Goal: Task Accomplishment & Management: Use online tool/utility

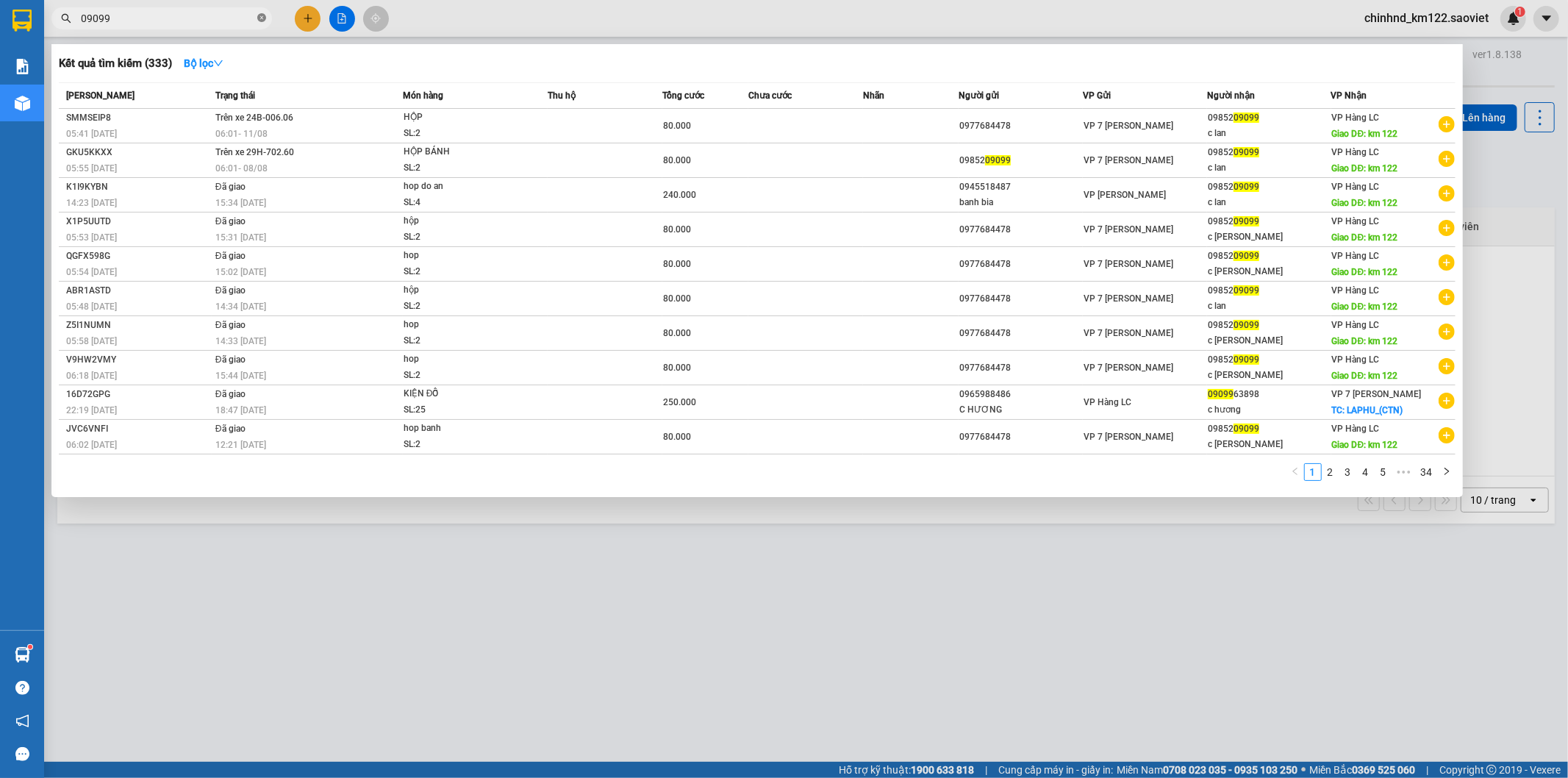
click at [263, 20] on icon "close-circle" at bounding box center [262, 17] width 9 height 9
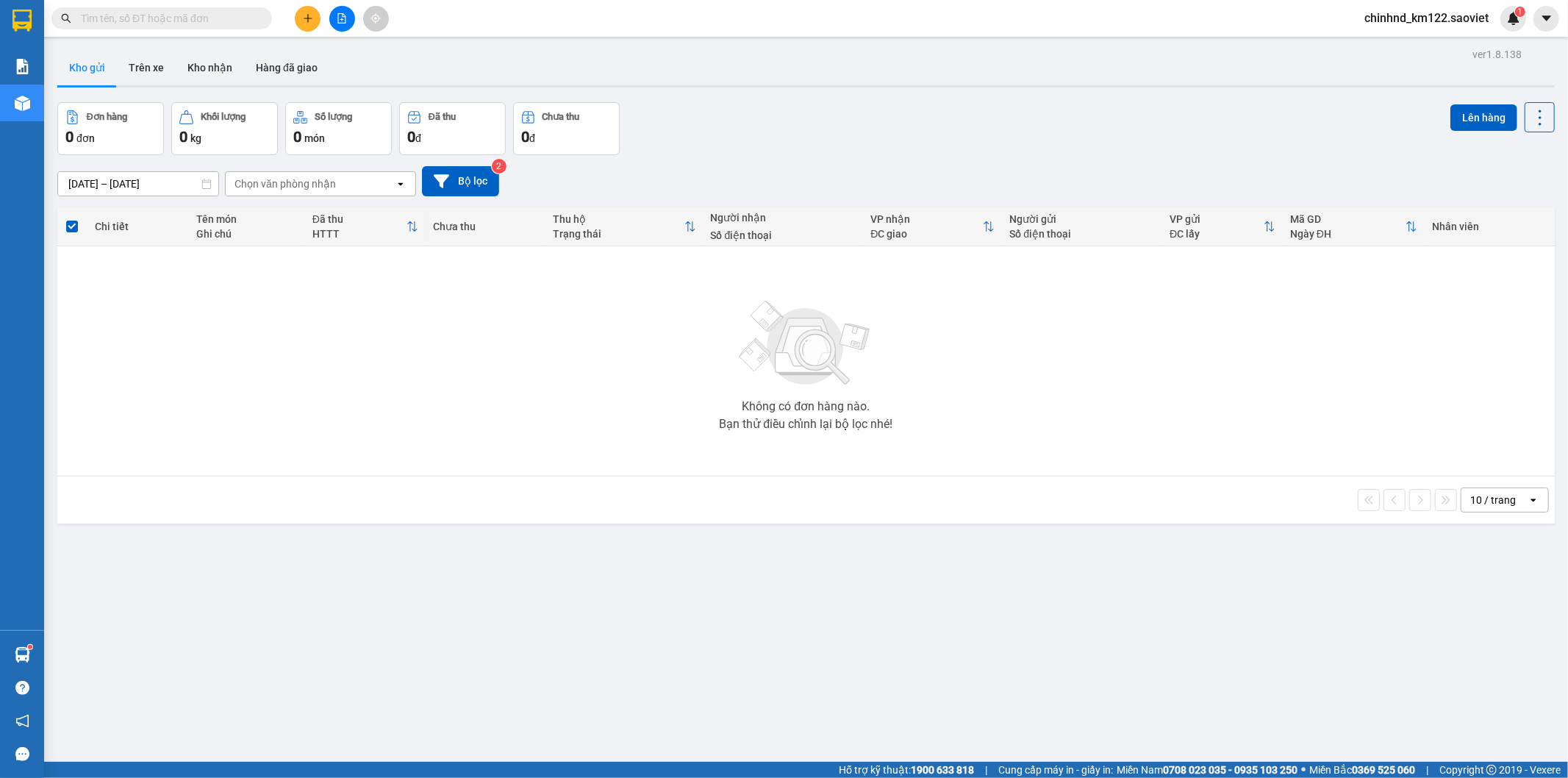
click at [219, 20] on input "text" at bounding box center [168, 18] width 174 height 16
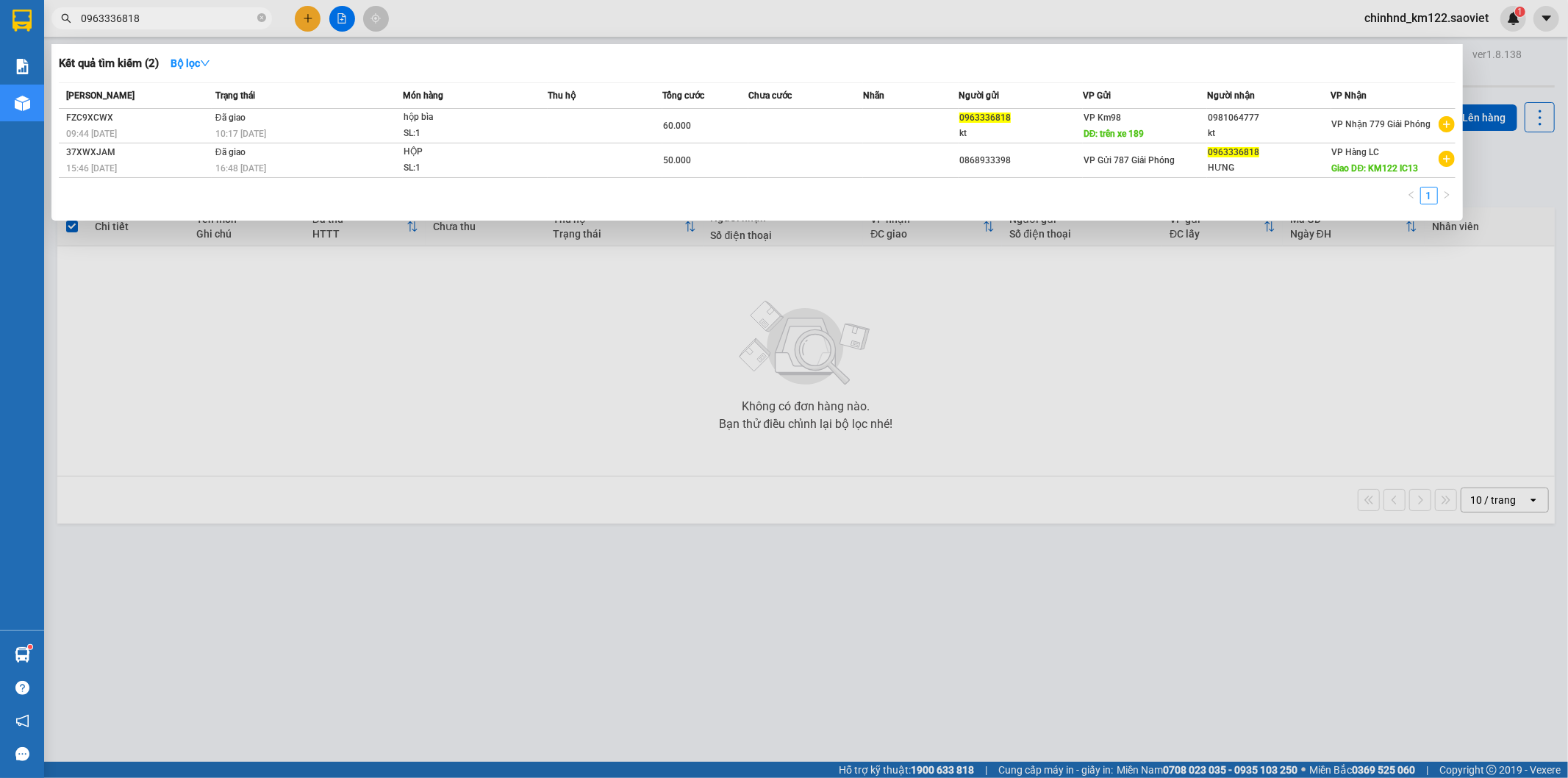
type input "0963336818"
click at [256, 17] on span "0963336818" at bounding box center [162, 19] width 220 height 22
click at [258, 17] on icon "close-circle" at bounding box center [262, 17] width 9 height 9
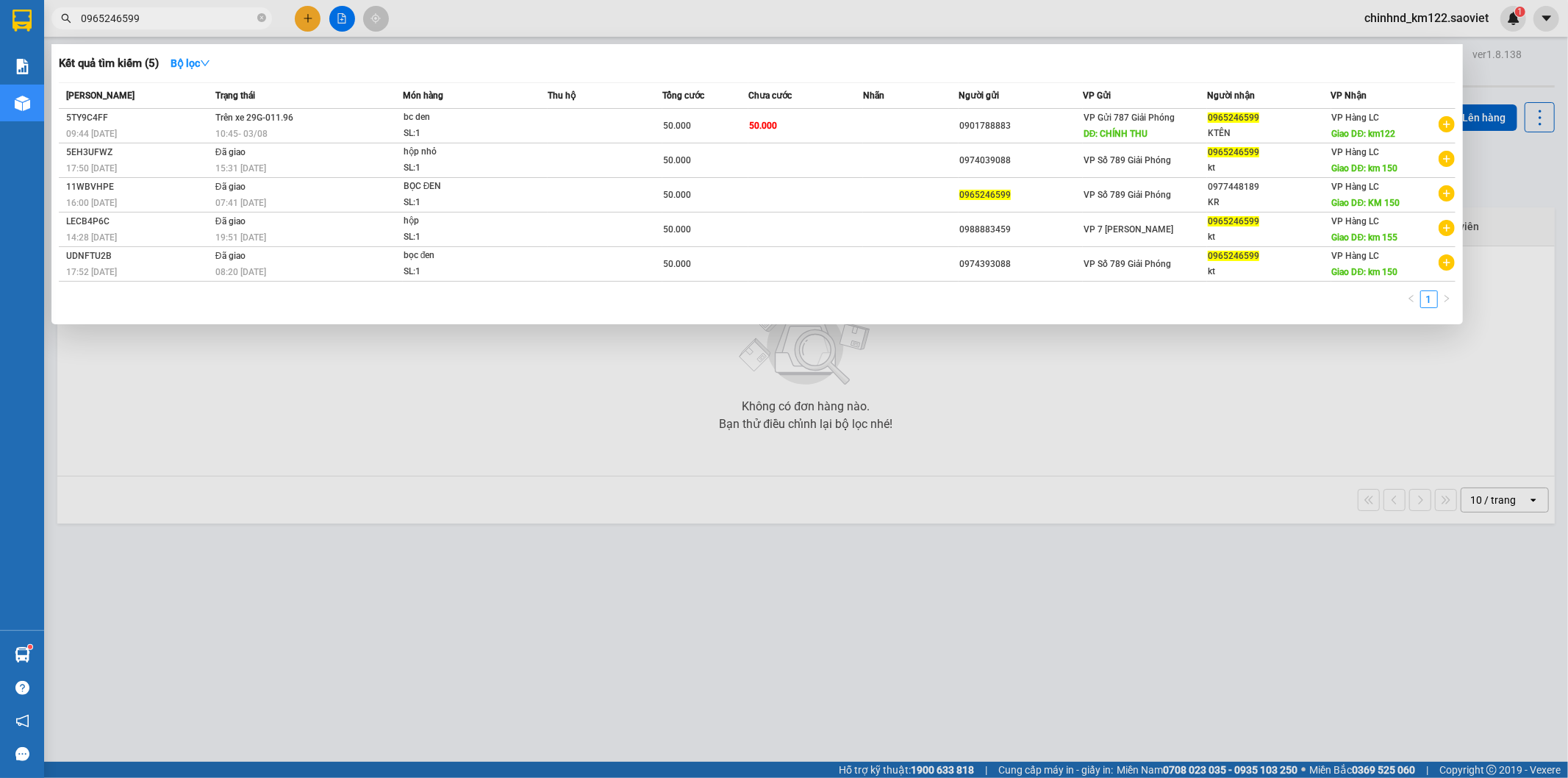
type input "0965246599"
click at [284, 409] on div at bounding box center [784, 389] width 1568 height 778
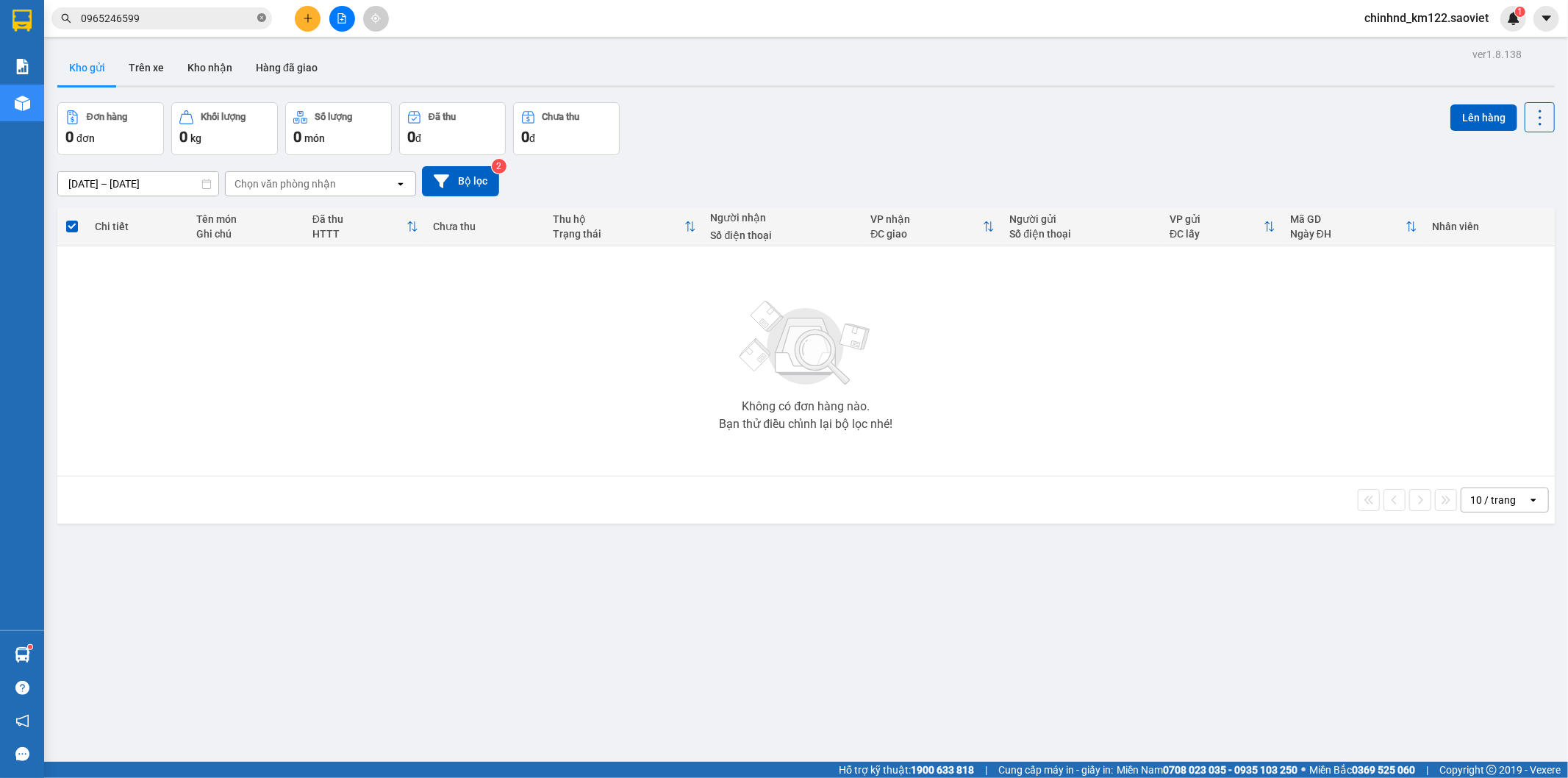
click at [265, 12] on span at bounding box center [262, 19] width 9 height 14
click at [261, 22] on span at bounding box center [262, 18] width 9 height 16
click at [201, 17] on input "text" at bounding box center [168, 18] width 174 height 16
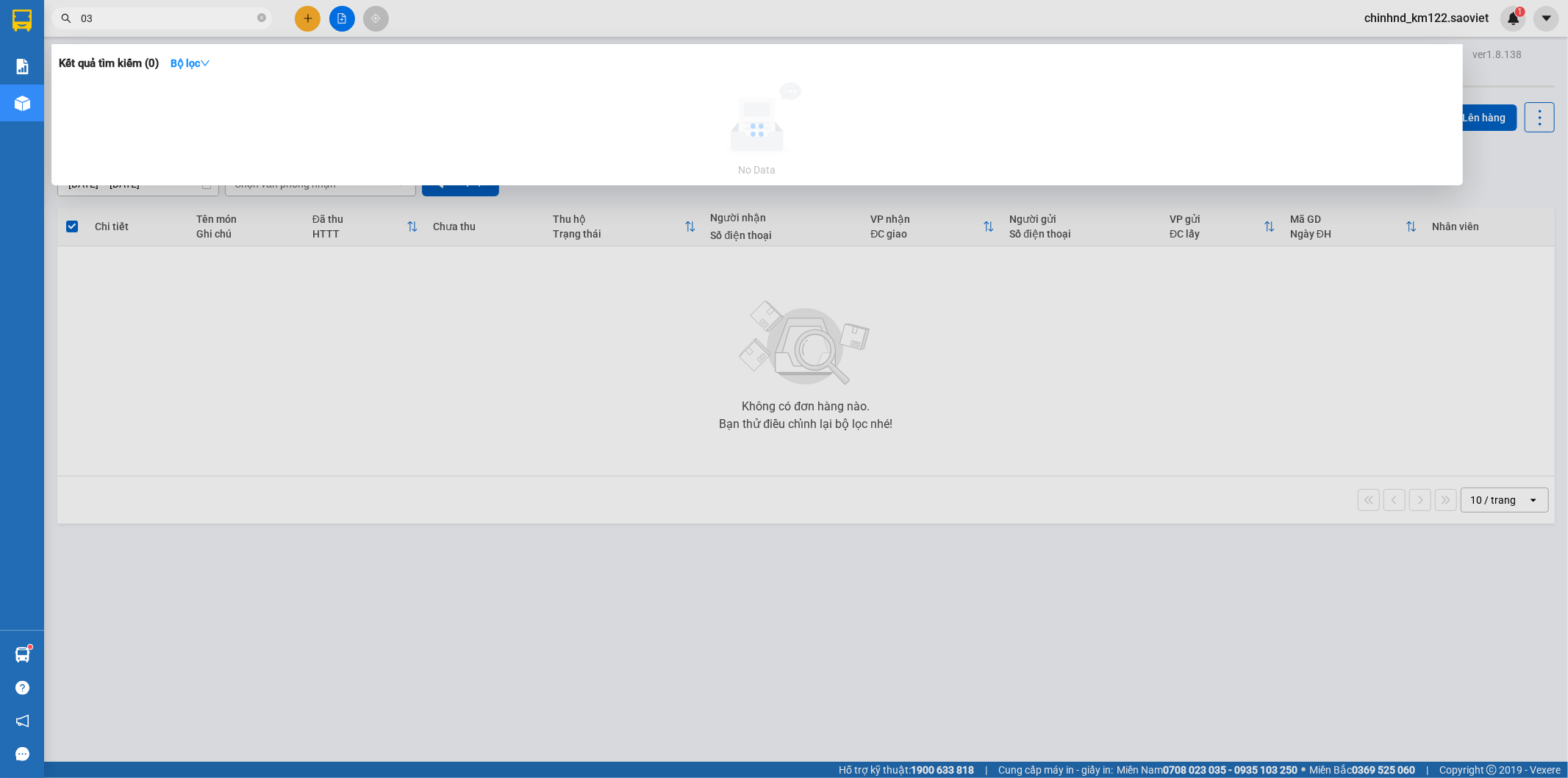
type input "0"
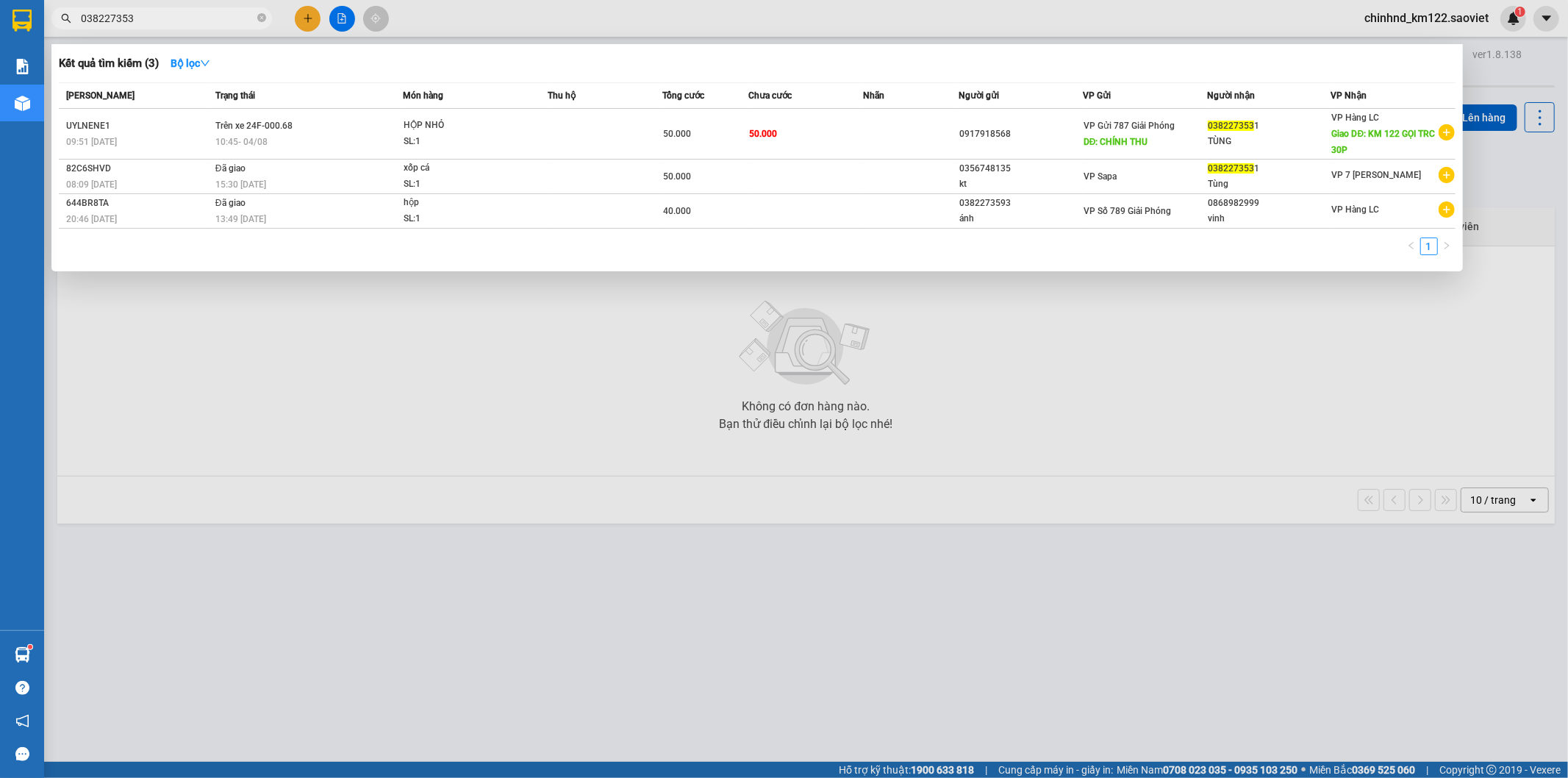
type input "0382273531"
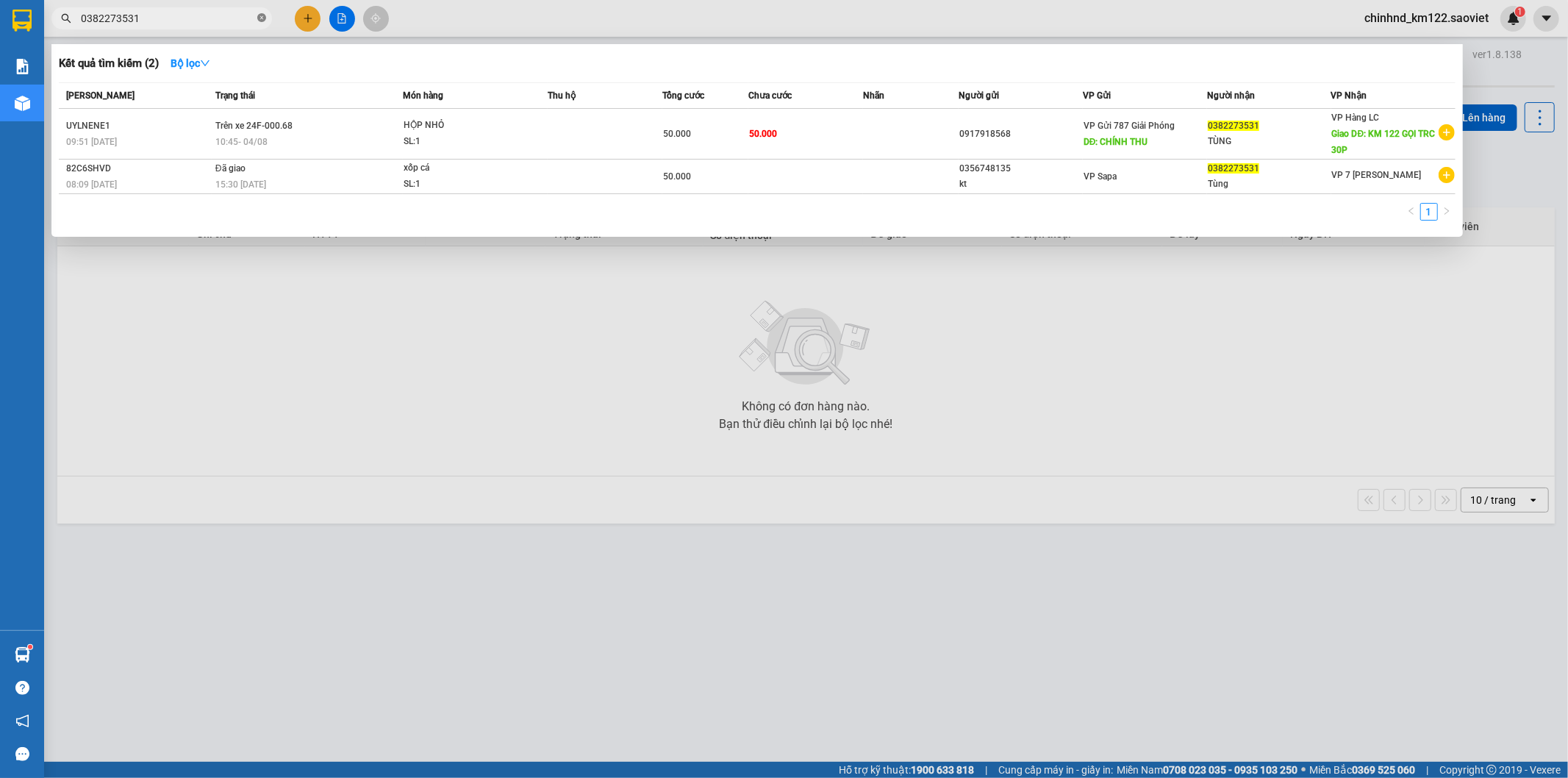
click at [263, 12] on span at bounding box center [262, 19] width 9 height 14
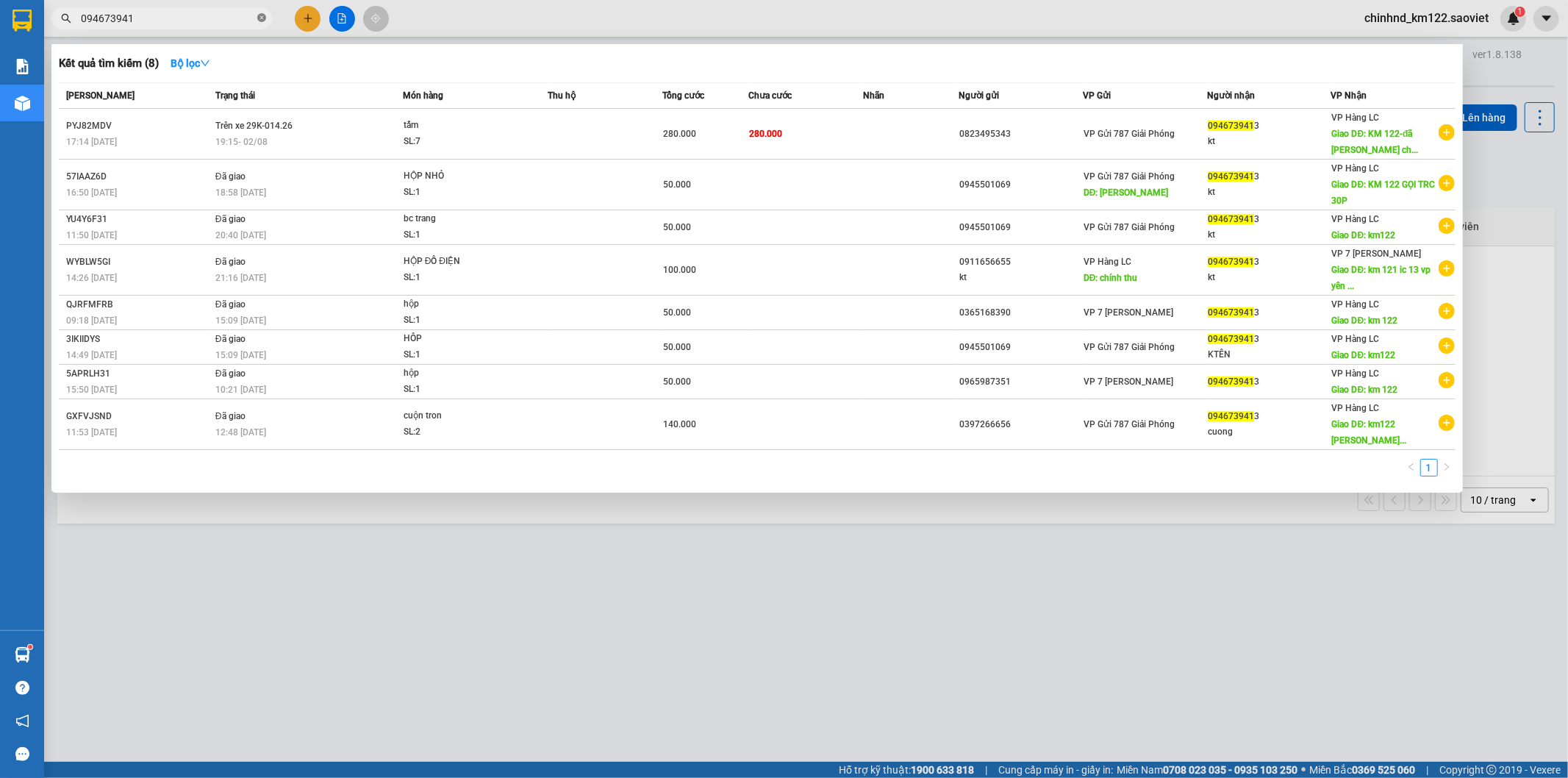
type input "0946739413"
click at [263, 15] on icon "close-circle" at bounding box center [262, 17] width 9 height 9
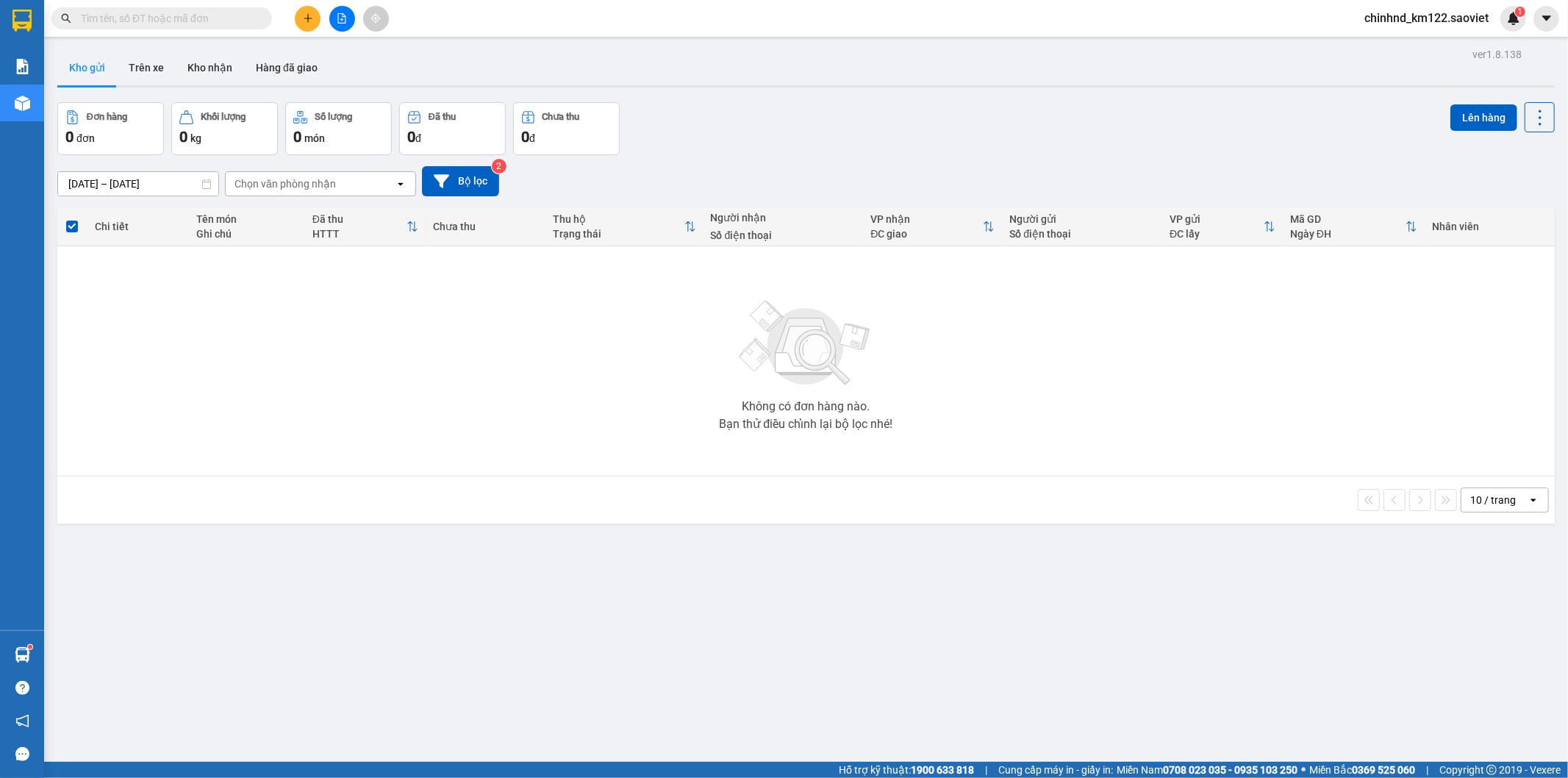
click at [233, 12] on input "text" at bounding box center [168, 18] width 174 height 16
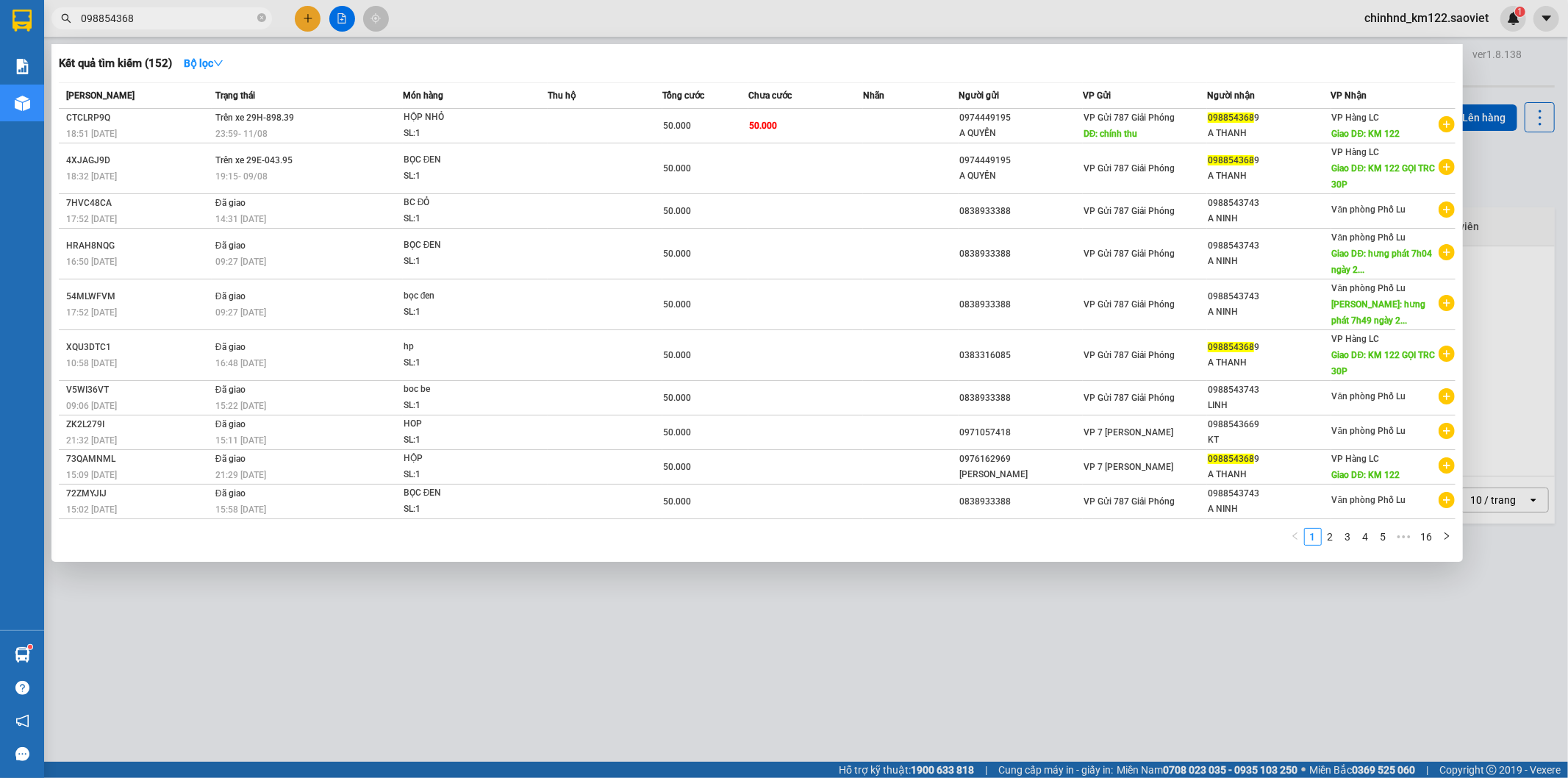
type input "0988543689"
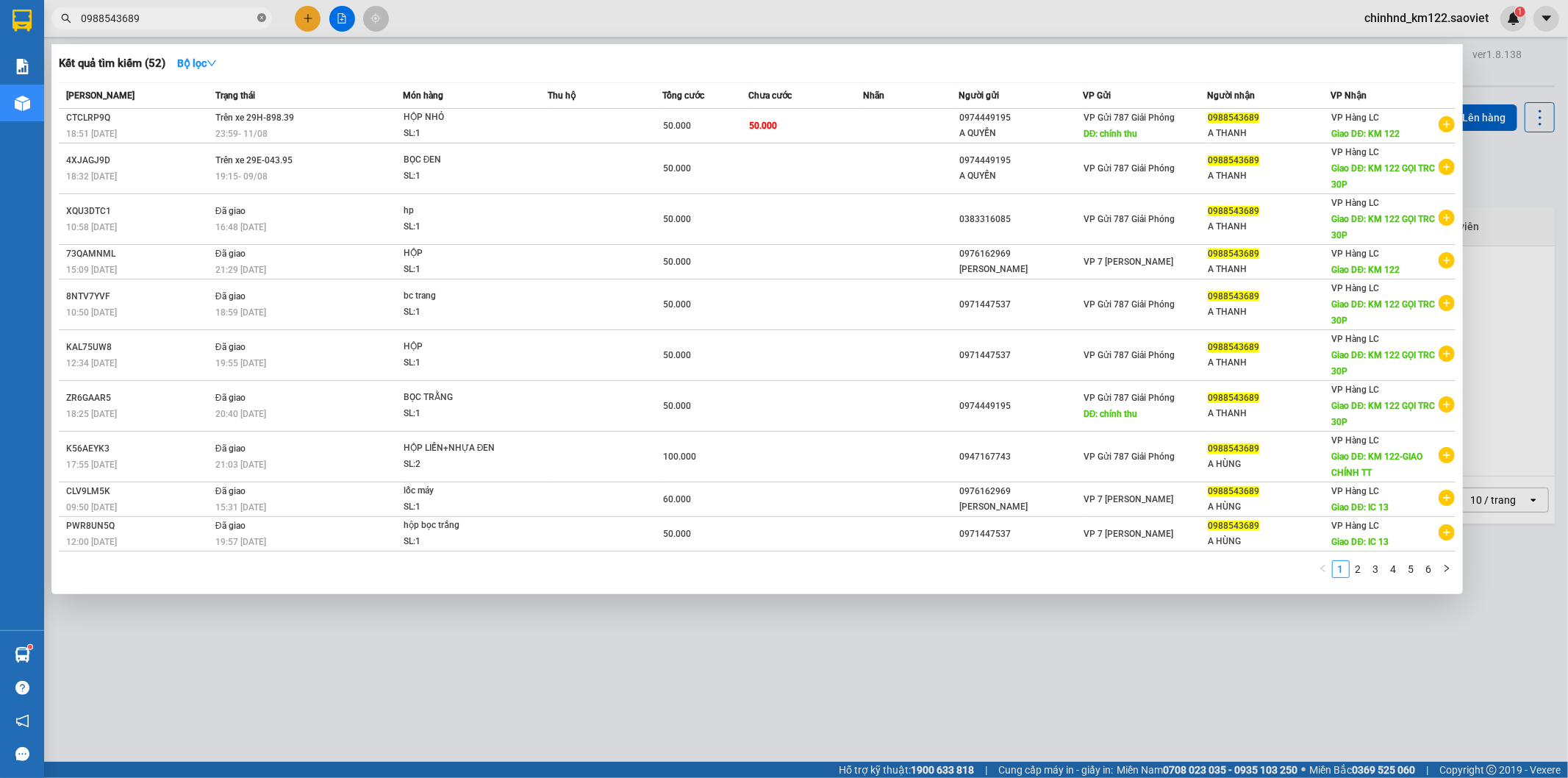
click at [261, 20] on icon "close-circle" at bounding box center [262, 17] width 9 height 9
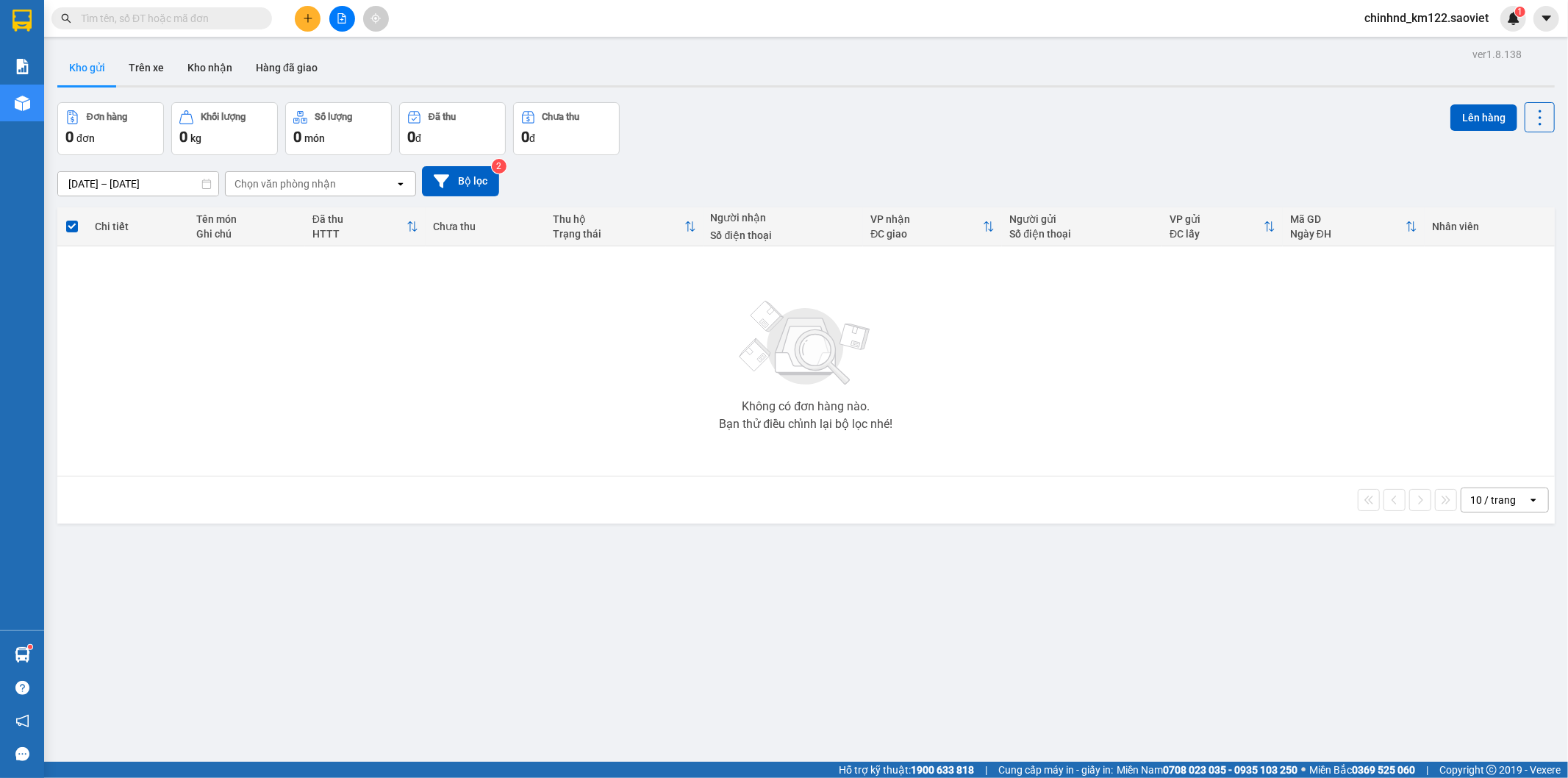
click at [175, 20] on input "text" at bounding box center [168, 18] width 174 height 16
click at [348, 12] on button at bounding box center [342, 19] width 26 height 26
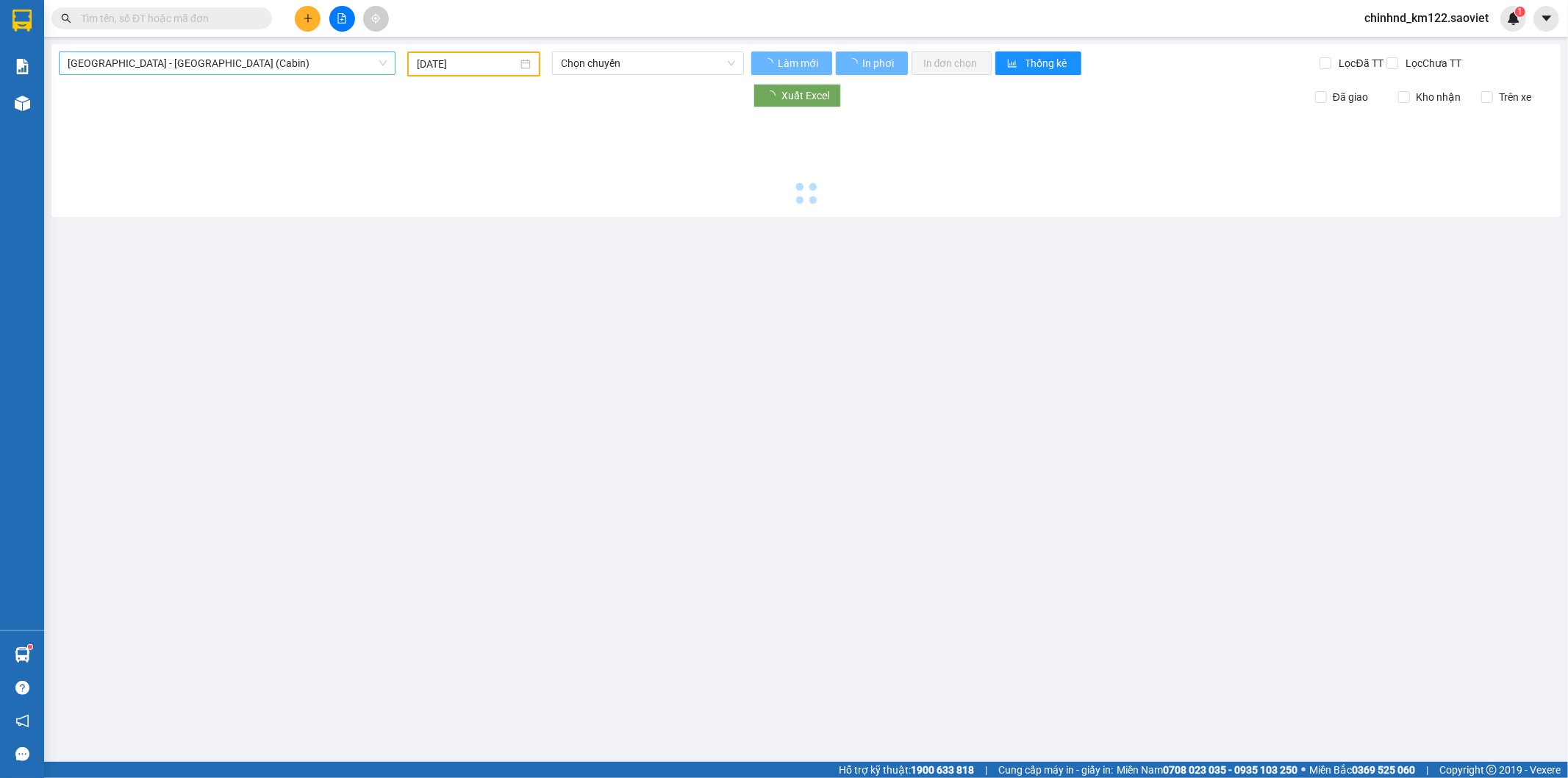
type input "[DATE]"
click at [191, 71] on span "[GEOGRAPHIC_DATA] - [GEOGRAPHIC_DATA] (Cabin)" at bounding box center [226, 63] width 319 height 22
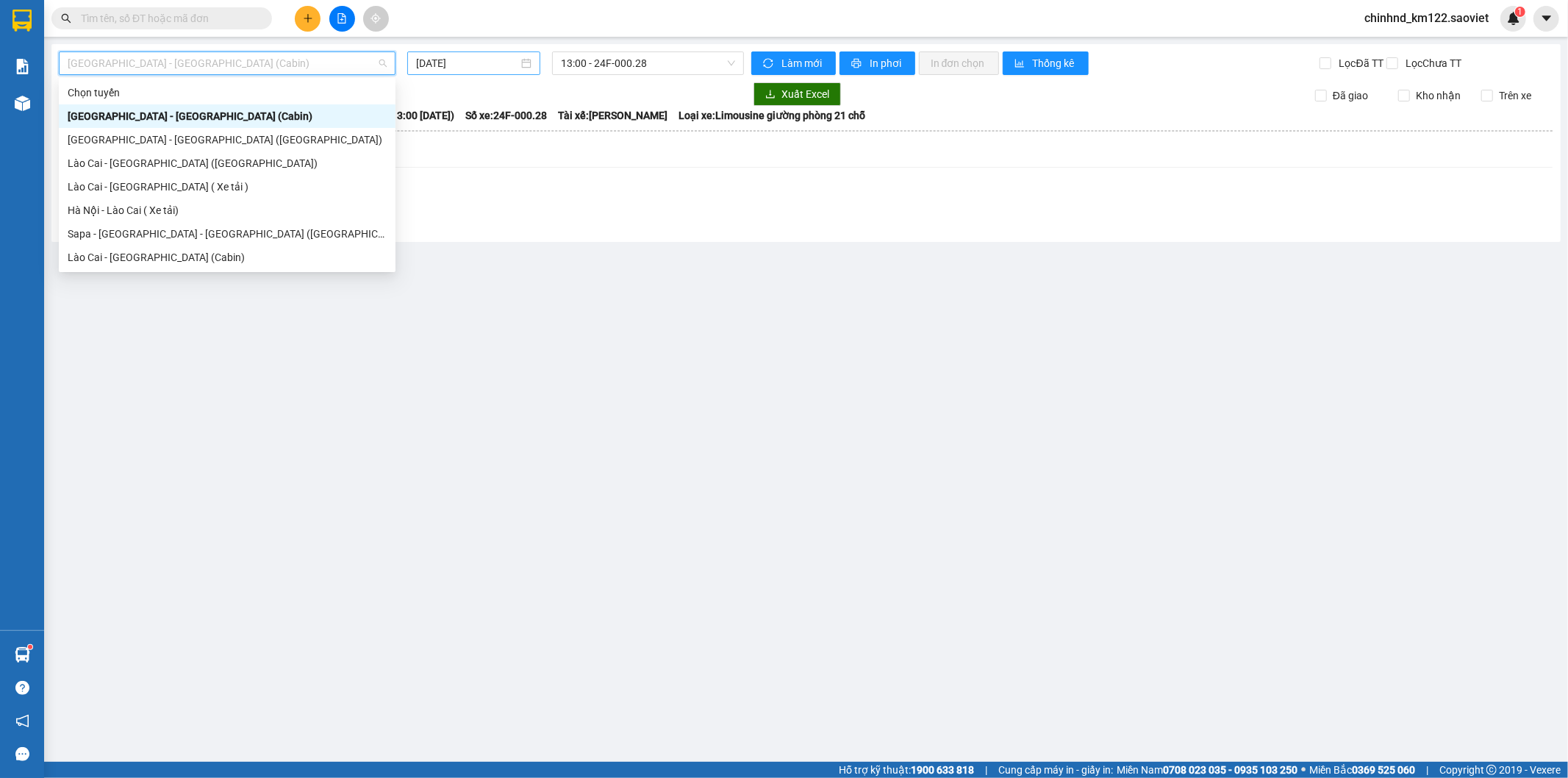
click at [473, 54] on div "[DATE]" at bounding box center [474, 63] width 133 height 23
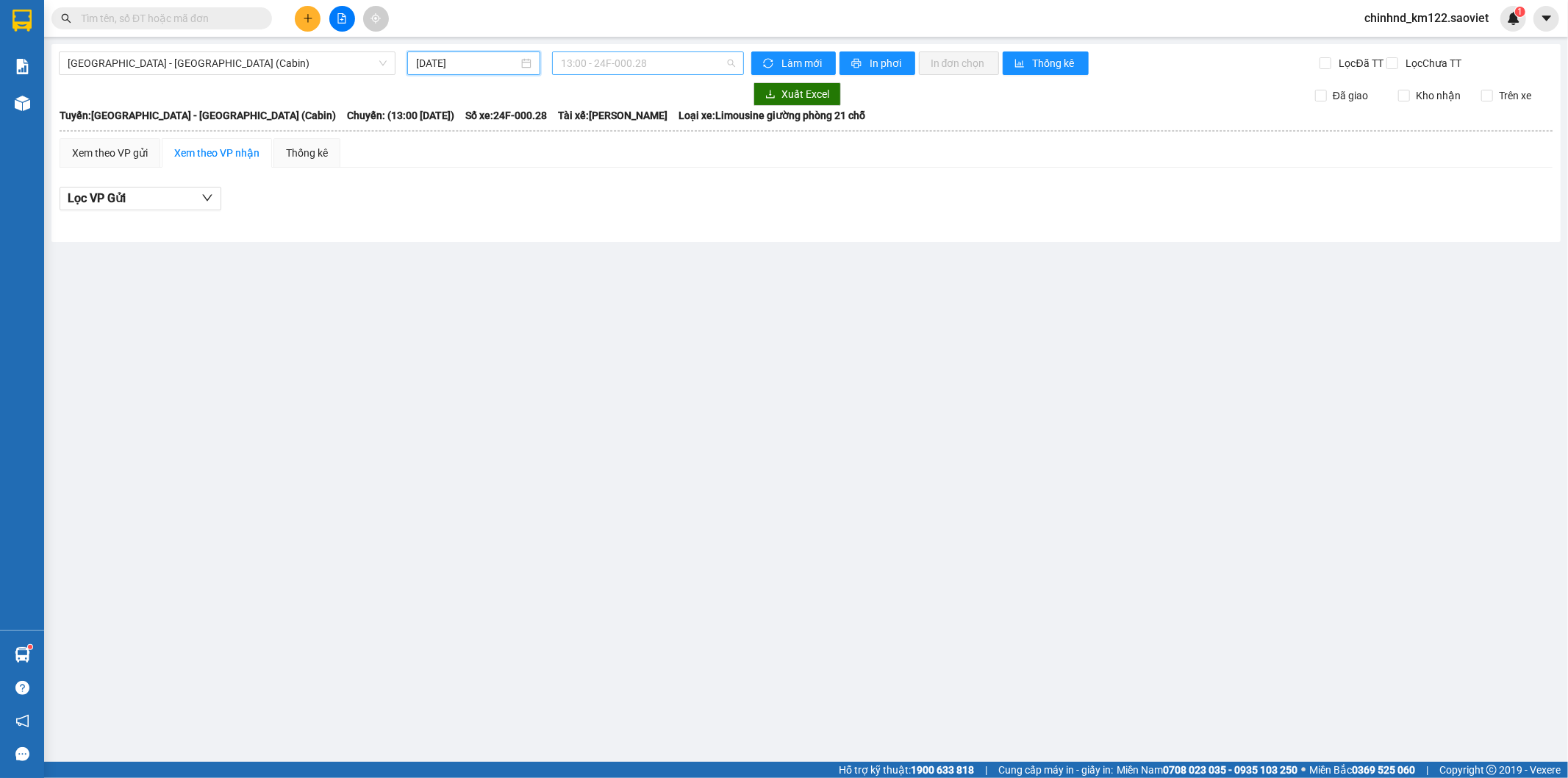
click at [597, 68] on span "13:00 - 24F-000.28" at bounding box center [647, 63] width 174 height 22
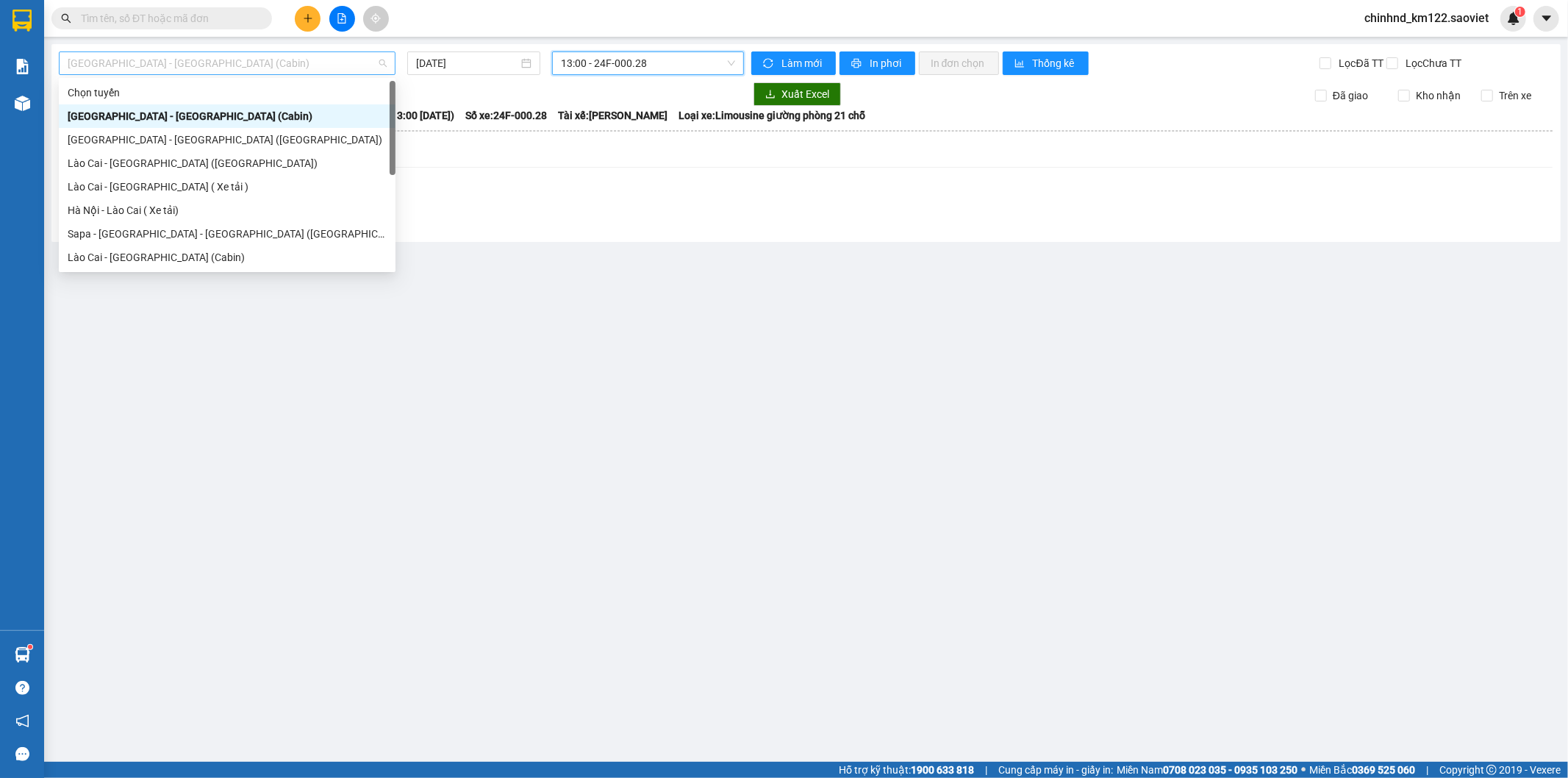
click at [283, 61] on span "[GEOGRAPHIC_DATA] - [GEOGRAPHIC_DATA] (Cabin)" at bounding box center [226, 63] width 319 height 22
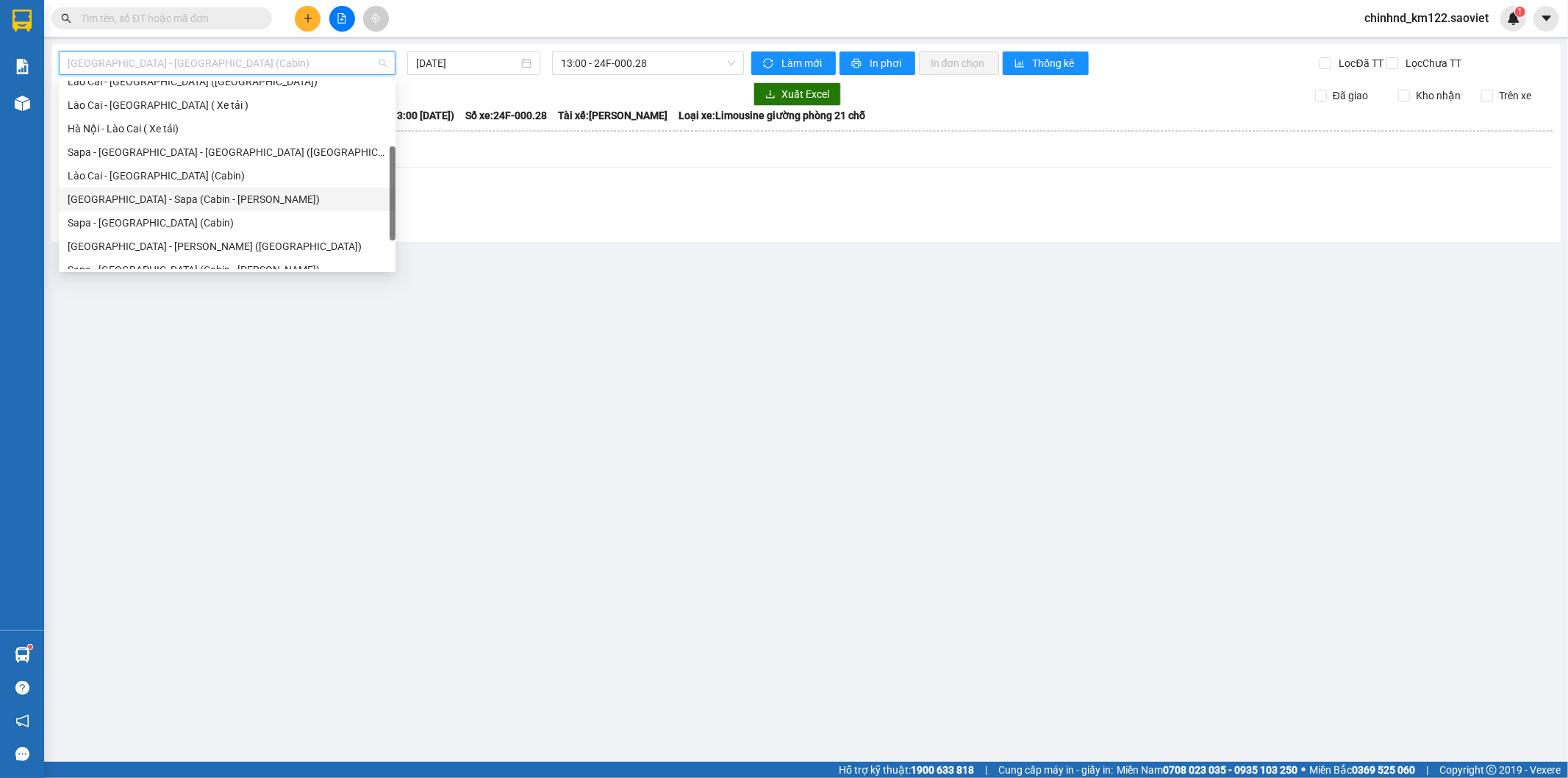
scroll to position [118, 0]
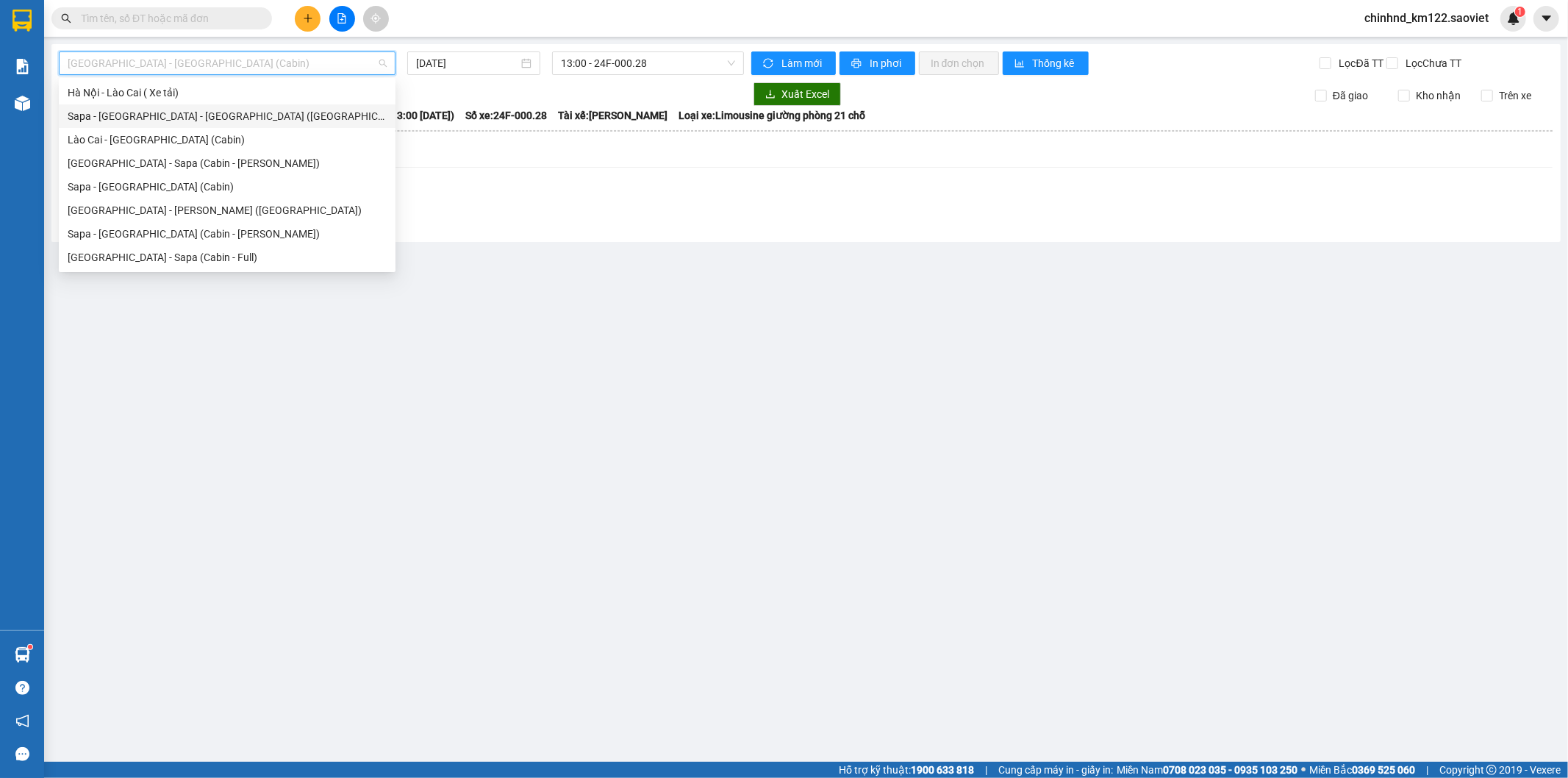
click at [192, 11] on input "text" at bounding box center [168, 18] width 174 height 16
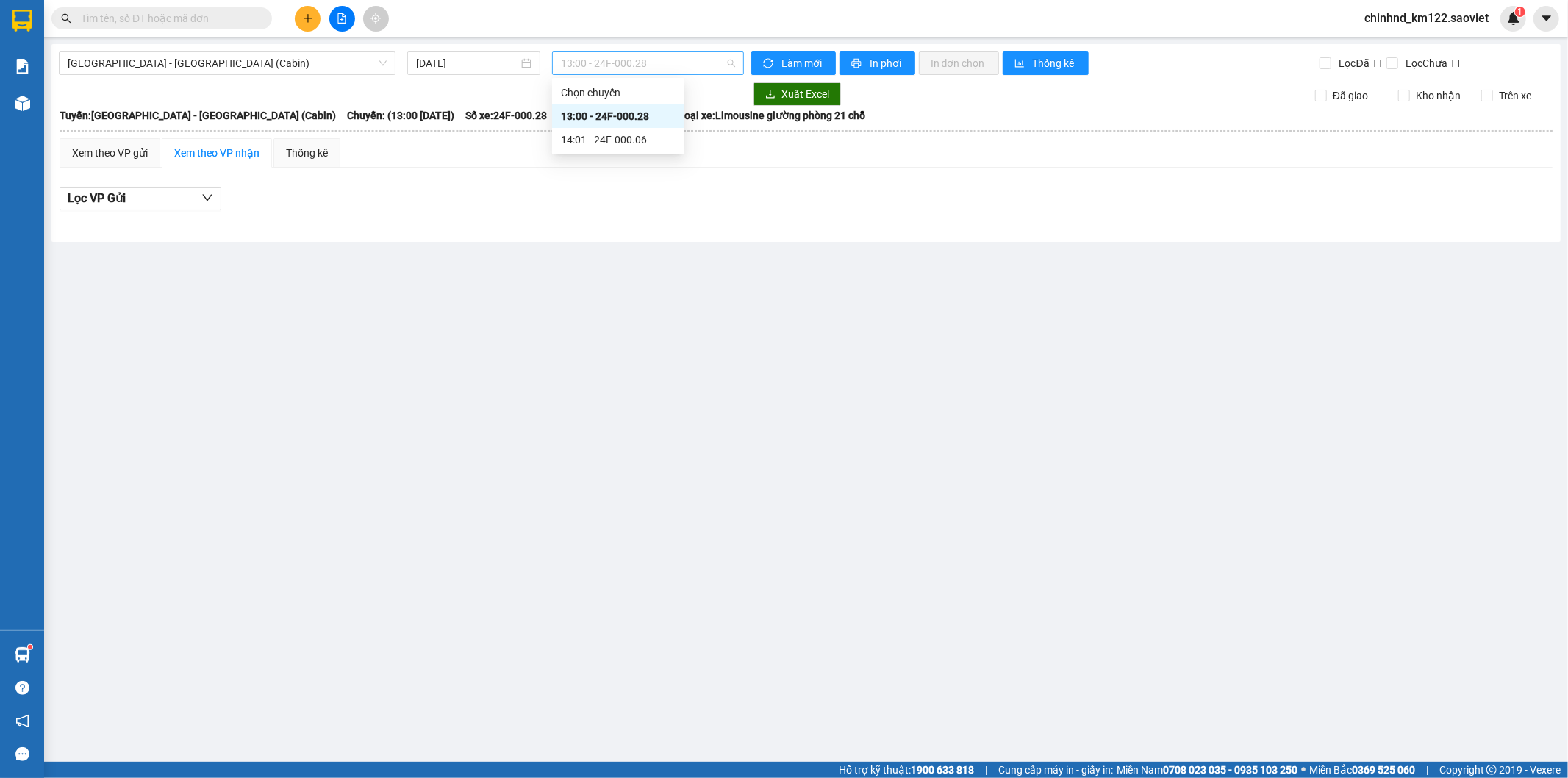
drag, startPoint x: 601, startPoint y: 65, endPoint x: 628, endPoint y: 90, distance: 36.8
click at [601, 67] on span "13:00 - 24F-000.28" at bounding box center [647, 63] width 174 height 22
click at [305, 65] on span "[GEOGRAPHIC_DATA] - [GEOGRAPHIC_DATA] (Cabin)" at bounding box center [226, 63] width 319 height 22
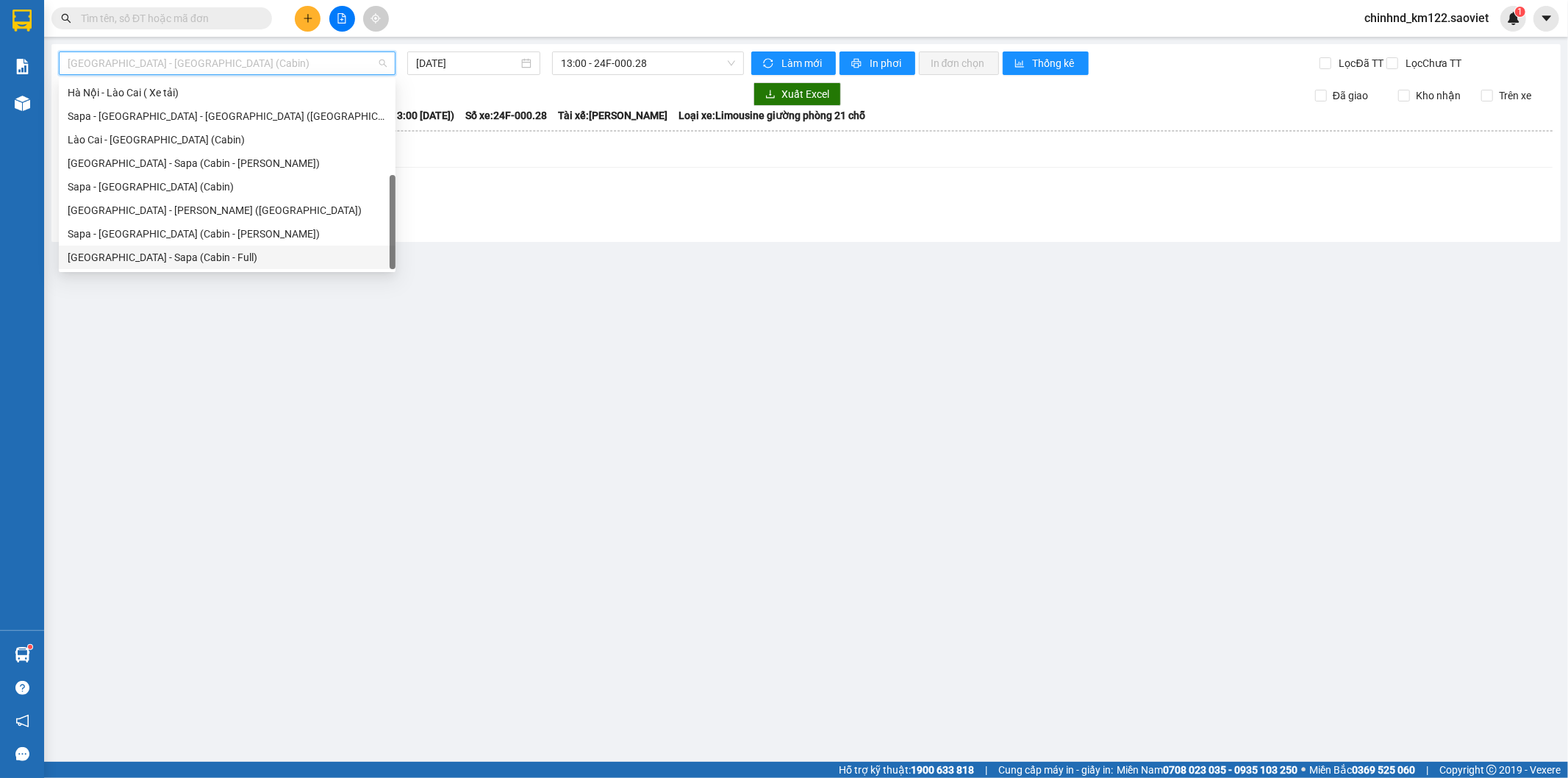
drag, startPoint x: 135, startPoint y: 258, endPoint x: 253, endPoint y: 210, distance: 127.4
click at [135, 258] on div "[GEOGRAPHIC_DATA] - Sapa (Cabin - Full)" at bounding box center [226, 257] width 319 height 16
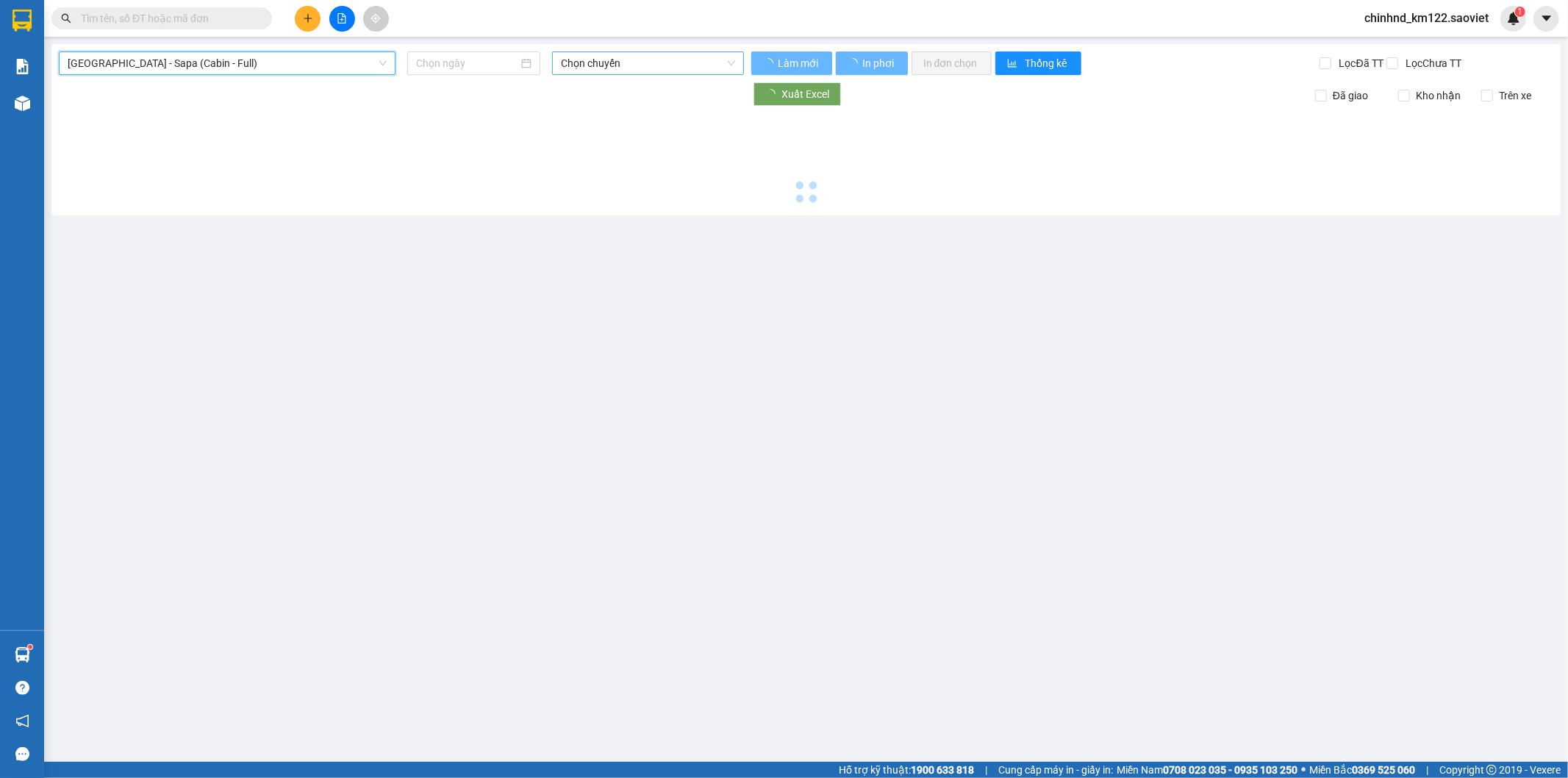
type input "[DATE]"
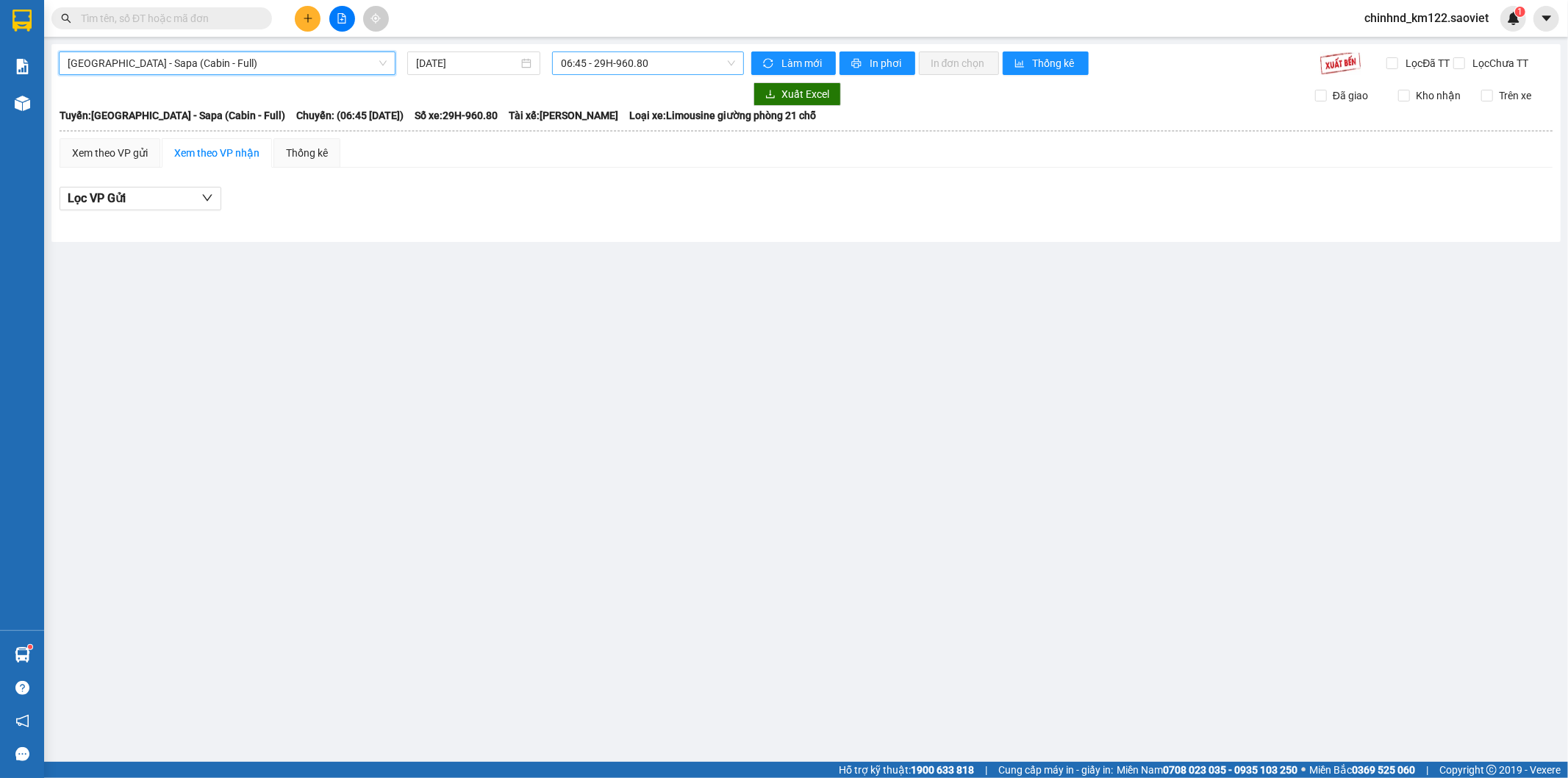
click at [645, 67] on span "06:45 - 29H-960.80" at bounding box center [647, 63] width 174 height 22
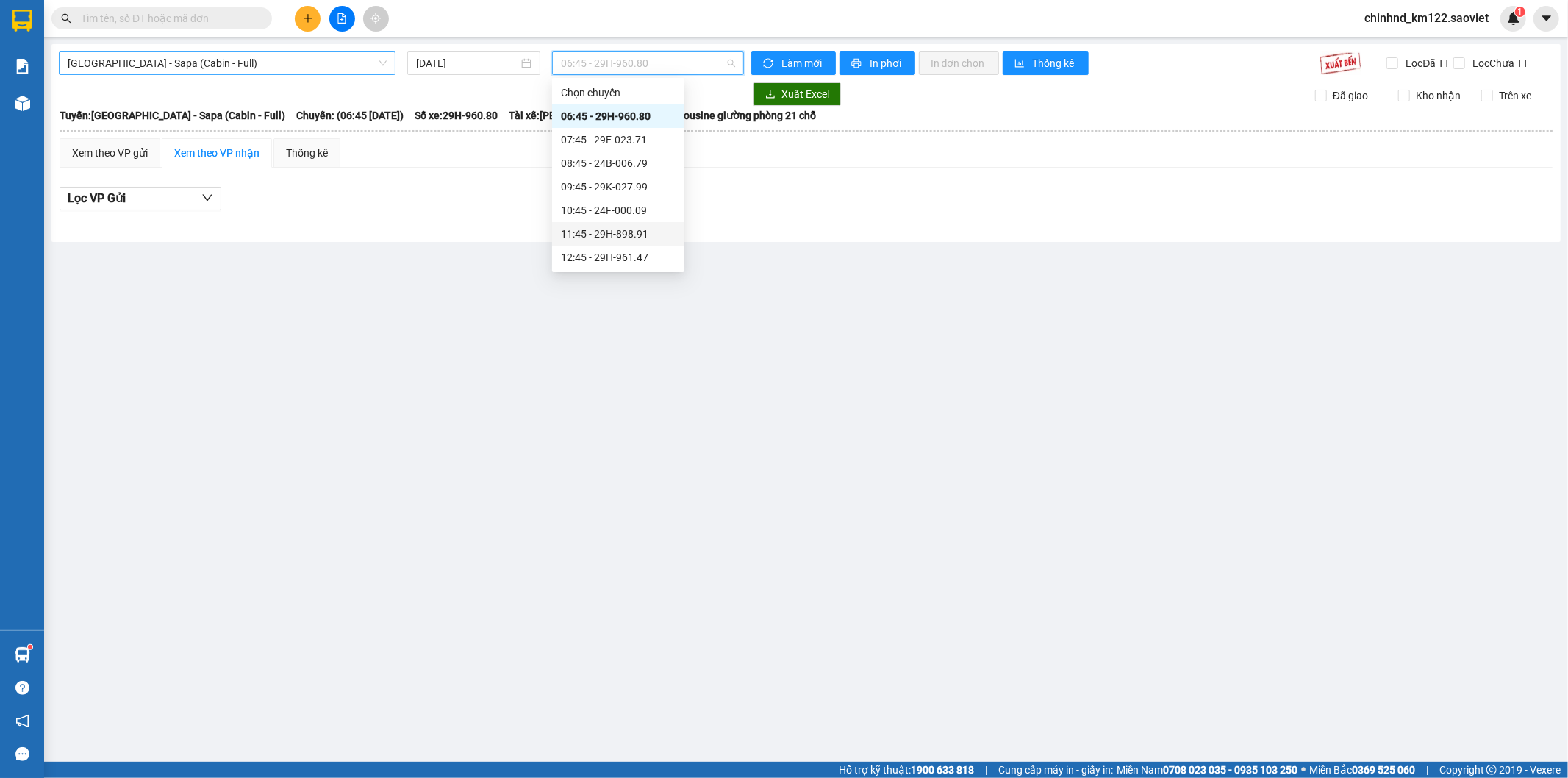
click at [261, 62] on span "[GEOGRAPHIC_DATA] - Sapa (Cabin - Full)" at bounding box center [226, 63] width 319 height 22
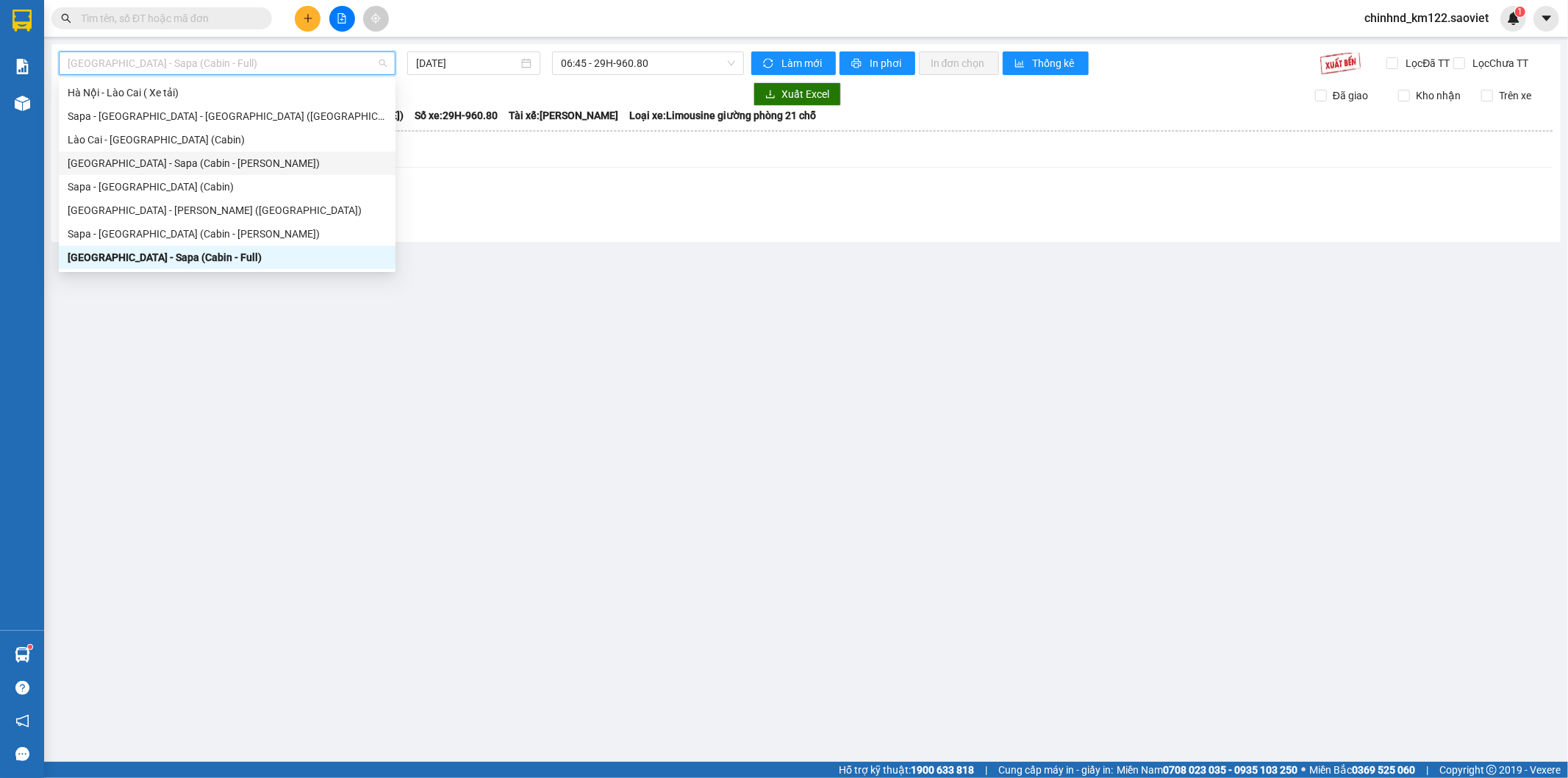
click at [145, 163] on div "[GEOGRAPHIC_DATA] - Sapa (Cabin - [PERSON_NAME])" at bounding box center [226, 163] width 319 height 16
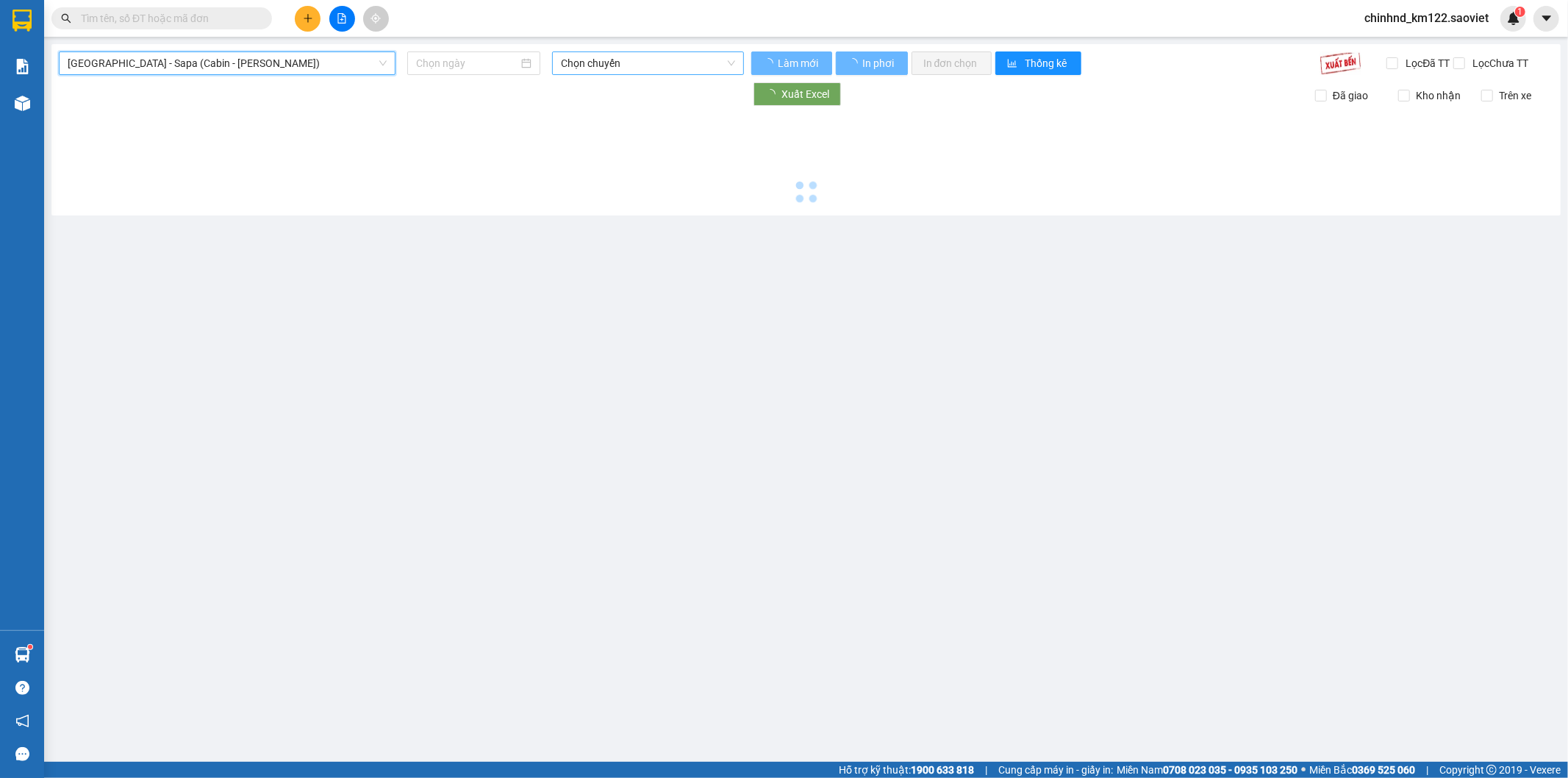
type input "[DATE]"
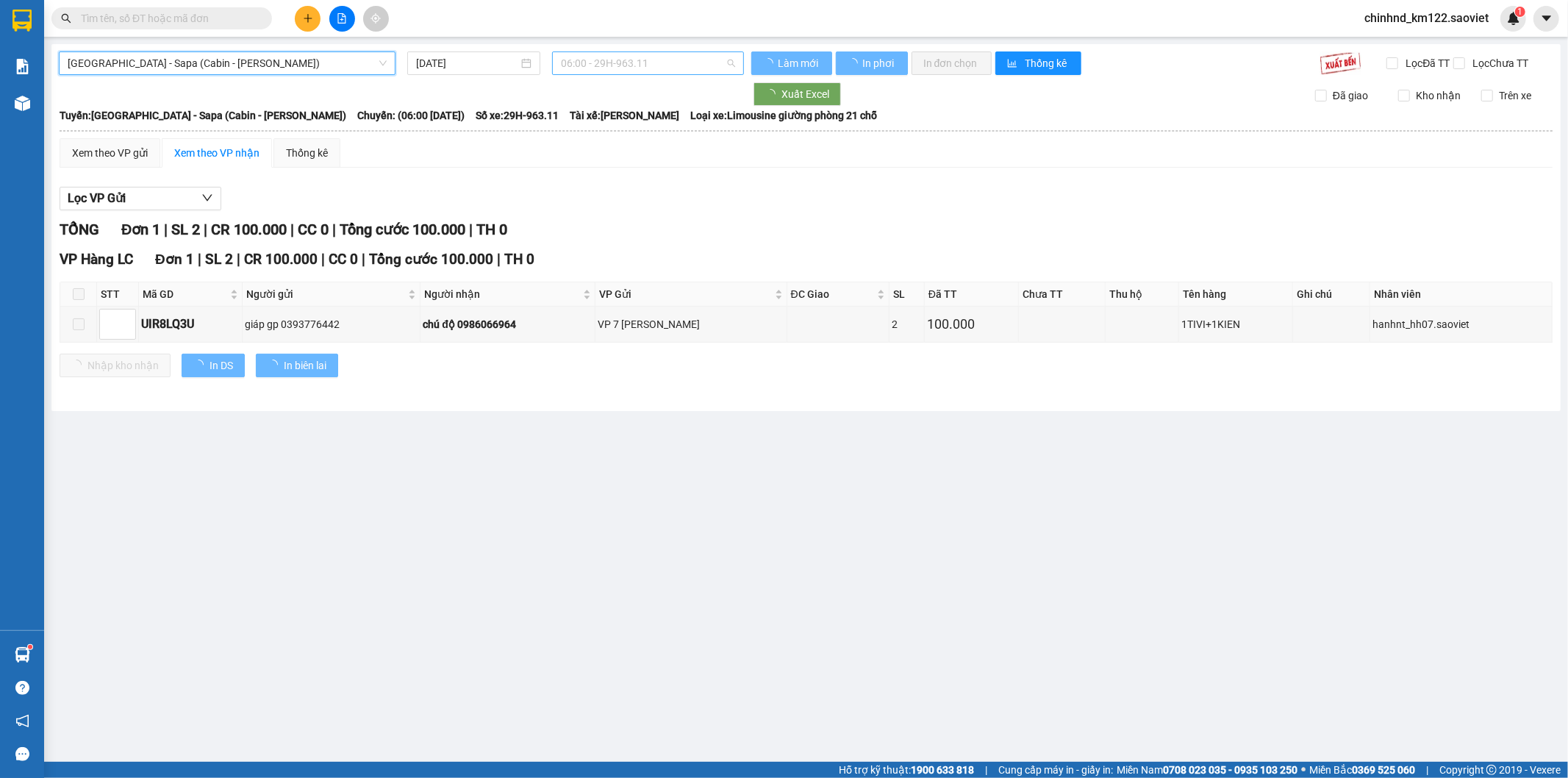
click at [622, 61] on span "06:00 - 29H-963.11" at bounding box center [647, 63] width 174 height 22
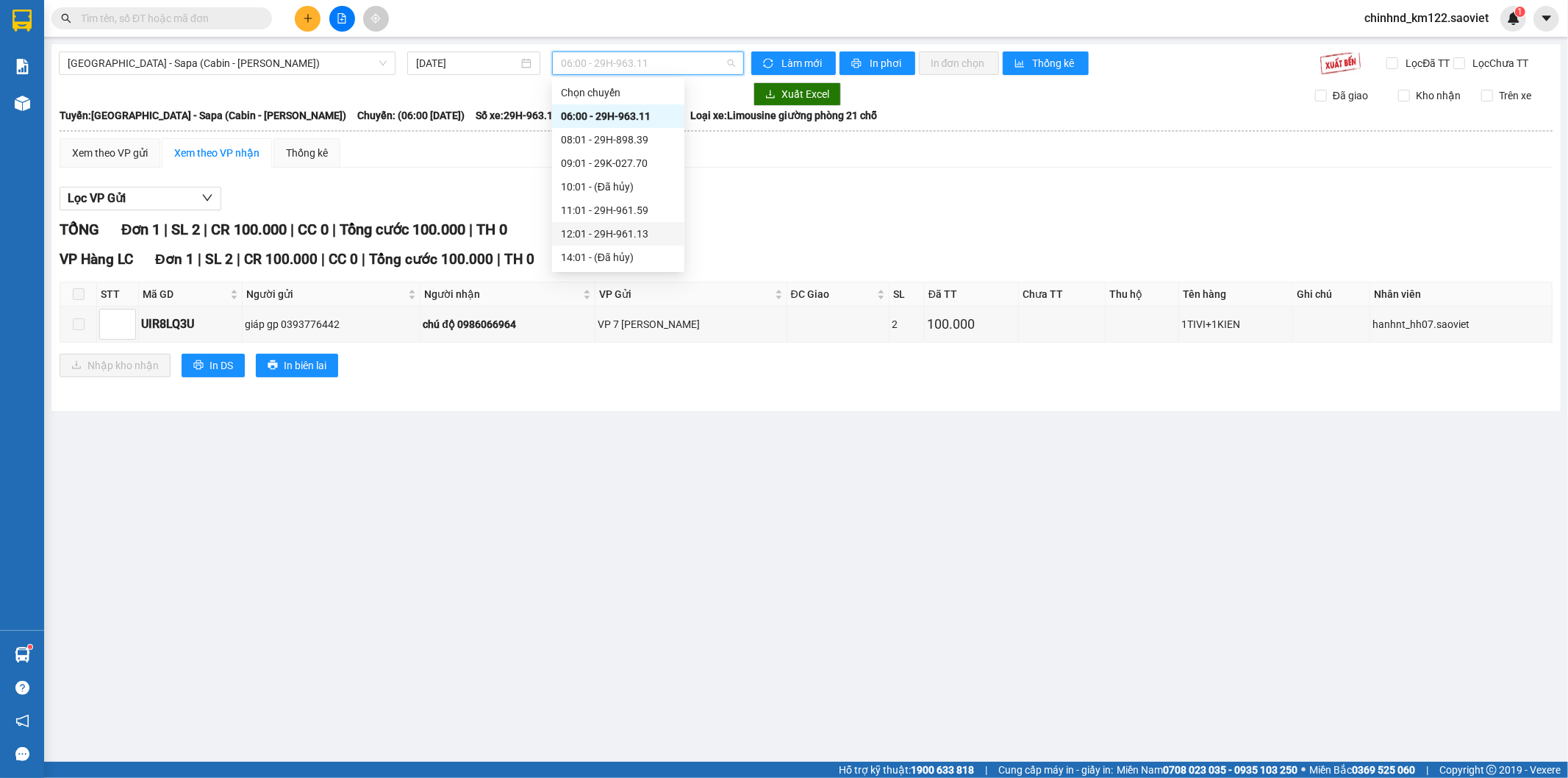
click at [618, 239] on div "12:01 - 29H-961.13" at bounding box center [618, 233] width 115 height 16
